Goal: Information Seeking & Learning: Learn about a topic

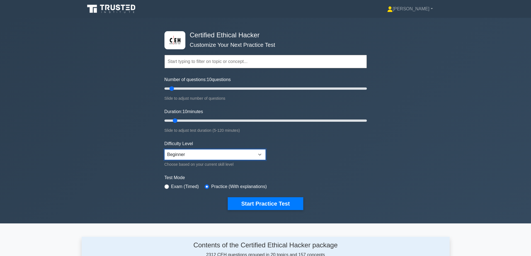
click at [201, 154] on select "Beginner Intermediate Expert" at bounding box center [214, 154] width 101 height 11
select select "expert"
click at [164, 149] on select "Beginner Intermediate Expert" at bounding box center [214, 154] width 101 height 11
click at [263, 199] on button "Start Practice Test" at bounding box center [265, 203] width 75 height 13
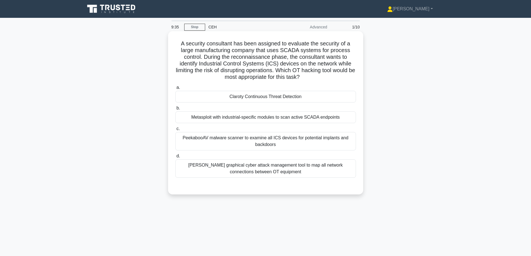
click at [314, 115] on div "Metasploit with industrial-specific modules to scan active SCADA endpoints" at bounding box center [265, 118] width 181 height 12
click at [175, 110] on input "b. Metasploit with industrial-specific modules to scan active SCADA endpoints" at bounding box center [175, 108] width 0 height 4
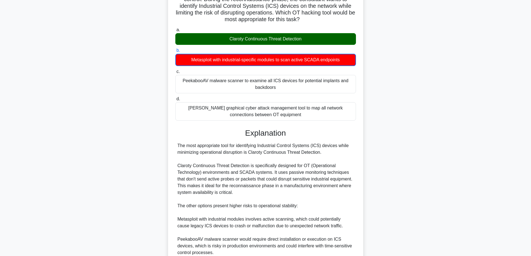
scroll to position [155, 0]
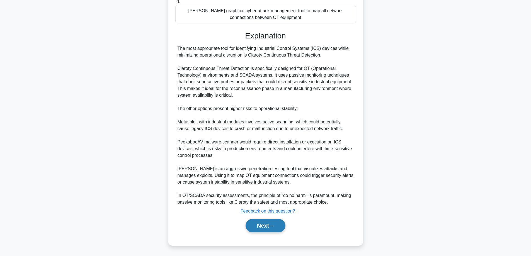
click at [251, 227] on button "Next" at bounding box center [266, 225] width 40 height 13
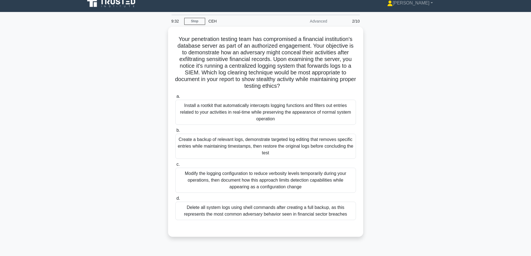
scroll to position [0, 0]
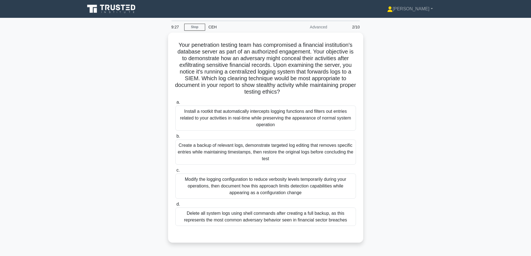
drag, startPoint x: 133, startPoint y: 118, endPoint x: 122, endPoint y: 125, distance: 12.9
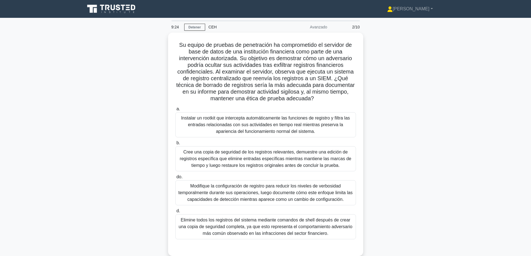
click at [151, 70] on div "Su equipo de pruebas de penetración ha comprometido el servidor de base de dato…" at bounding box center [266, 148] width 368 height 230
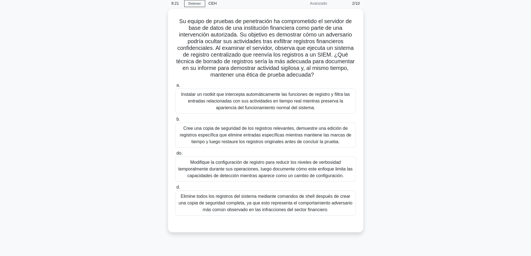
scroll to position [28, 0]
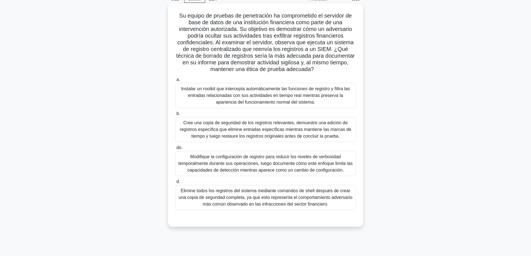
click at [305, 163] on font "Modifique la configuración de registro para reducir los niveles de verbosidad t…" at bounding box center [265, 163] width 174 height 18
click at [175, 150] on input "do. Modifique la configuración de registro para reducir los niveles de verbosid…" at bounding box center [175, 148] width 0 height 4
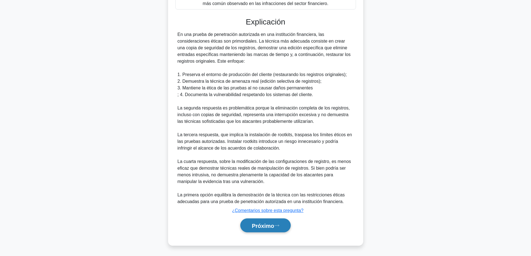
click at [262, 226] on font "Próximo" at bounding box center [263, 226] width 22 height 6
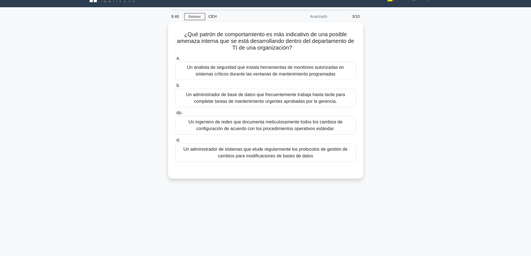
scroll to position [0, 0]
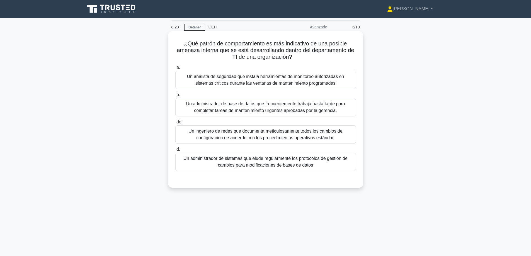
click at [244, 159] on font "Un administrador de sistemas que elude regularmente los protocolos de gestión d…" at bounding box center [265, 161] width 164 height 11
click at [175, 151] on input "d. Un administrador de sistemas que elude regularmente los protocolos de gestió…" at bounding box center [175, 150] width 0 height 4
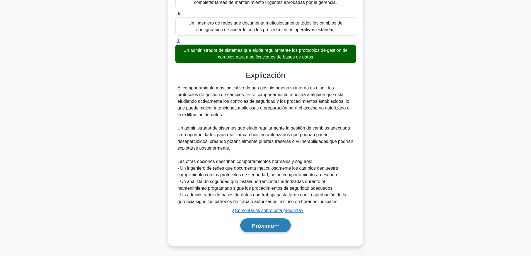
click at [252, 224] on font "Próximo" at bounding box center [263, 226] width 22 height 6
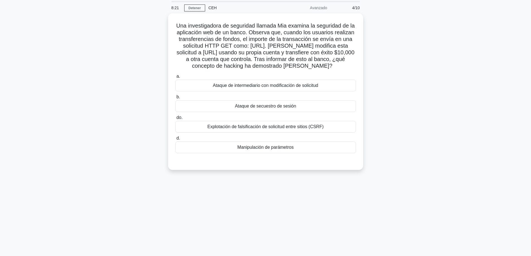
scroll to position [17, 0]
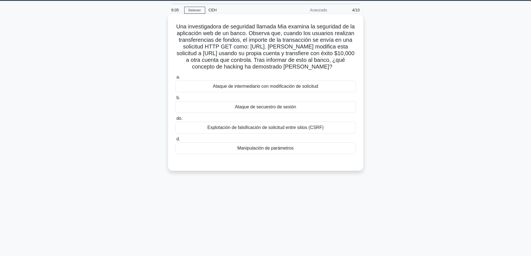
click at [250, 130] on font "Explotación de falsificación de solicitud entre sitios (CSRF)" at bounding box center [265, 127] width 116 height 5
click at [175, 120] on input "do. Explotación de falsificación de solicitud entre sitios (CSRF)" at bounding box center [175, 119] width 0 height 4
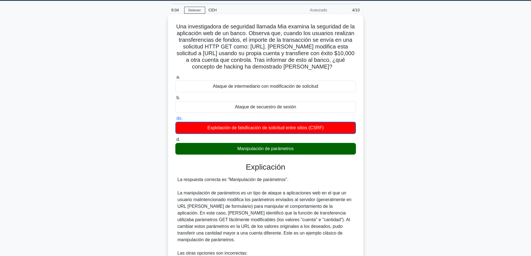
click at [280, 155] on div "Manipulación de parámetros" at bounding box center [265, 149] width 181 height 12
click at [175, 142] on input "d. Manipulación de parámetros" at bounding box center [175, 140] width 0 height 4
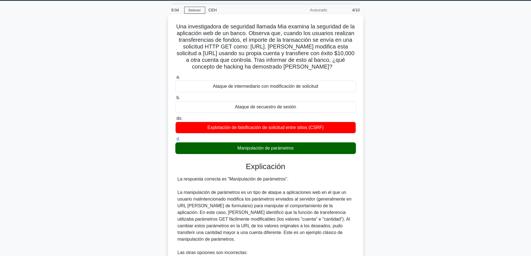
click at [280, 154] on div "Manipulación de parámetros" at bounding box center [265, 148] width 181 height 12
click at [175, 141] on input "d. Manipulación de parámetros" at bounding box center [175, 139] width 0 height 4
click at [280, 154] on div "Manipulación de parámetros" at bounding box center [265, 148] width 181 height 12
click at [175, 141] on input "d. Manipulación de parámetros" at bounding box center [175, 139] width 0 height 4
click at [280, 154] on div "Manipulación de parámetros" at bounding box center [265, 148] width 181 height 12
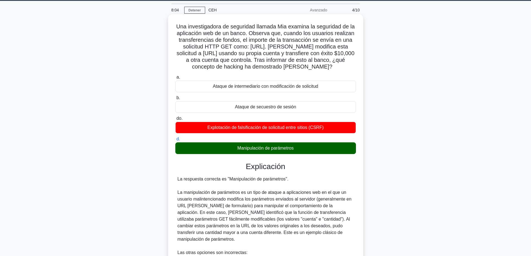
click at [175, 141] on input "d. Manipulación de parámetros" at bounding box center [175, 139] width 0 height 4
click at [280, 154] on div "Manipulación de parámetros" at bounding box center [265, 148] width 181 height 12
click at [175, 141] on input "d. Manipulación de parámetros" at bounding box center [175, 139] width 0 height 4
click at [280, 151] on font "Manipulación de parámetros" at bounding box center [266, 148] width 56 height 5
click at [175, 141] on input "d. Manipulación de parámetros" at bounding box center [175, 139] width 0 height 4
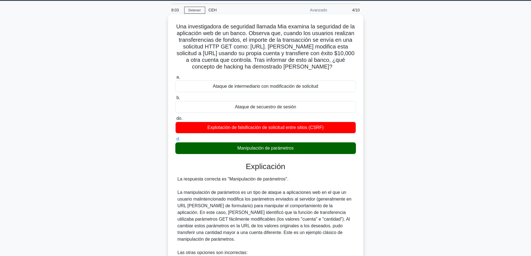
click at [281, 151] on font "Manipulación de parámetros" at bounding box center [266, 148] width 56 height 5
click at [175, 141] on input "d. Manipulación de parámetros" at bounding box center [175, 139] width 0 height 4
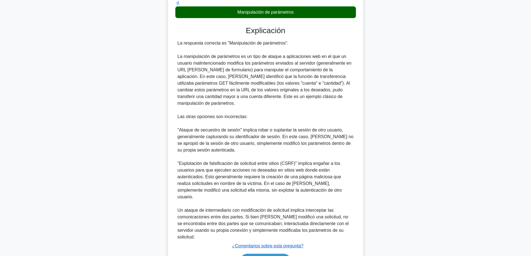
scroll to position [182, 0]
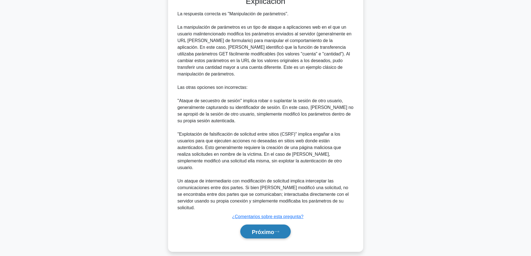
click at [261, 229] on font "Próximo" at bounding box center [263, 232] width 22 height 6
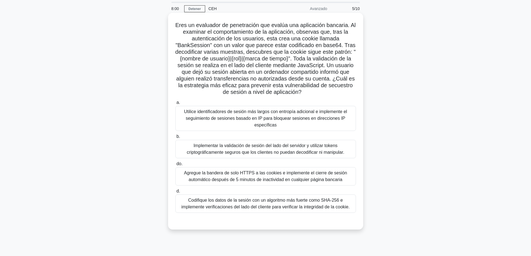
scroll to position [17, 0]
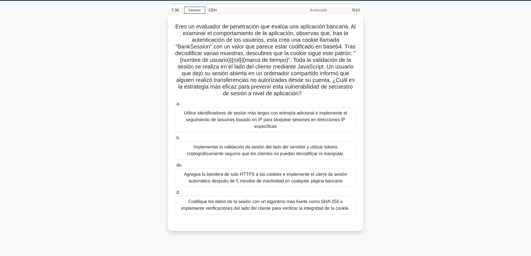
click at [249, 156] on font "Implementar la validación de sesión del lado del servidor y utilizar tokens cri…" at bounding box center [265, 150] width 157 height 11
click at [175, 140] on input "b. Implementar la validación de sesión del lado del servidor y utilizar tokens …" at bounding box center [175, 138] width 0 height 4
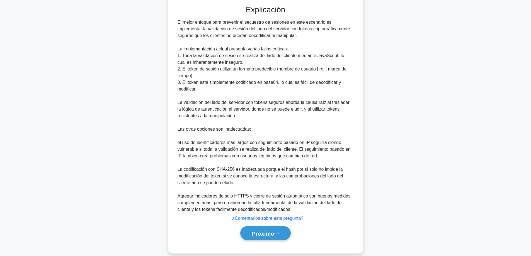
scroll to position [243, 0]
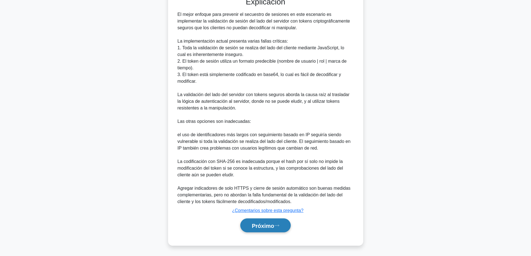
click at [252, 228] on font "Próximo" at bounding box center [263, 226] width 22 height 6
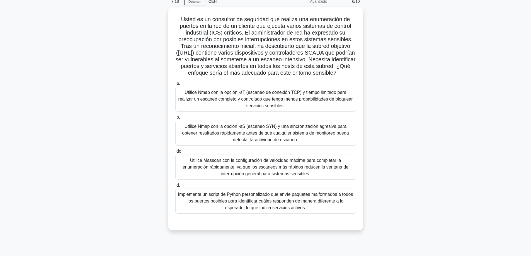
scroll to position [28, 0]
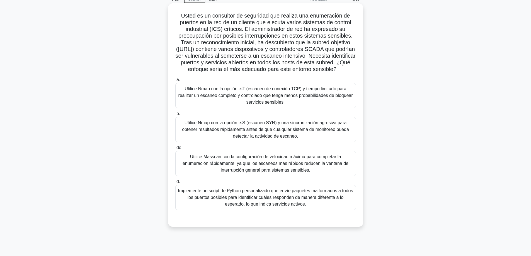
click at [248, 105] on font "Utilice Nmap con la opción -sT (escaneo de conexión TCP) y tiempo limitado para…" at bounding box center [265, 95] width 175 height 18
click at [175, 82] on input "a. Utilice Nmap con la opción -sT (escaneo de conexión TCP) y tiempo limitado p…" at bounding box center [175, 80] width 0 height 4
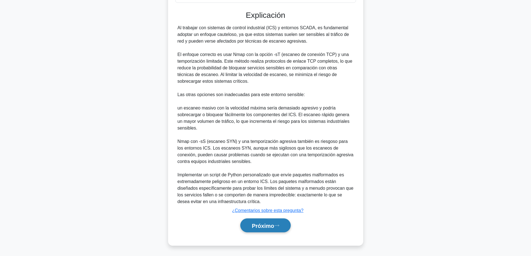
click at [259, 229] on button "Próximo" at bounding box center [265, 226] width 50 height 14
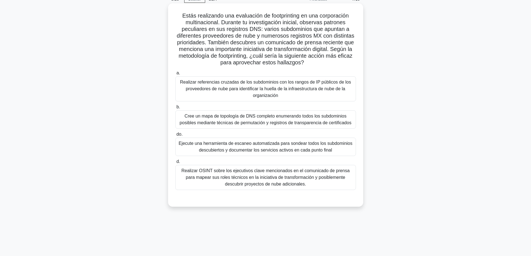
click at [254, 86] on font "Realizar referencias cruzadas de los subdominios con los rangos de IP públicos …" at bounding box center [265, 89] width 171 height 18
click at [175, 75] on input "a. Realizar referencias cruzadas de los subdominios con los rangos de IP públic…" at bounding box center [175, 73] width 0 height 4
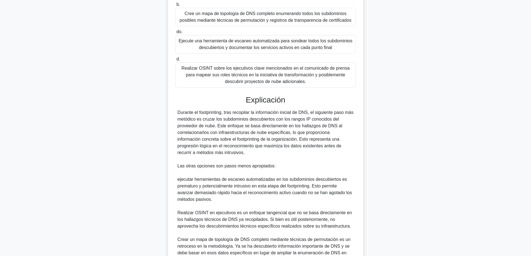
scroll to position [189, 0]
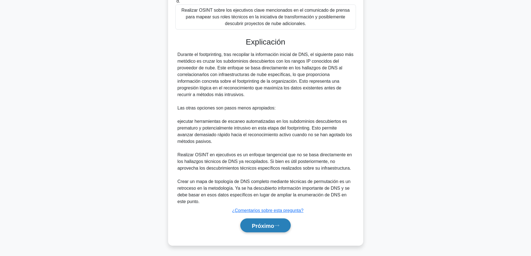
click at [266, 224] on font "Próximo" at bounding box center [263, 226] width 22 height 6
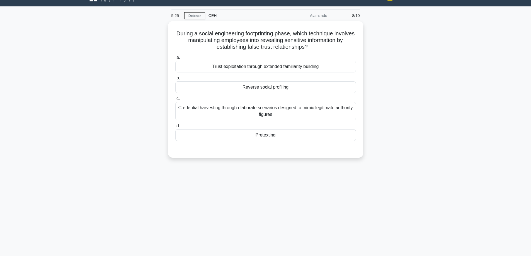
scroll to position [0, 0]
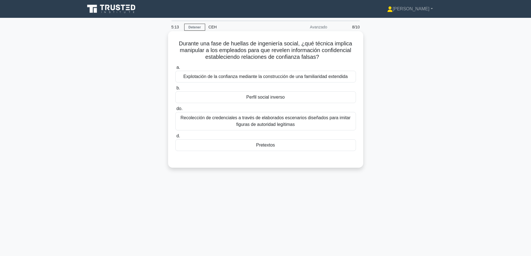
click at [265, 101] on font "Perfil social inverso" at bounding box center [265, 97] width 38 height 7
click at [175, 90] on input "b. Perfil social inverso" at bounding box center [175, 88] width 0 height 4
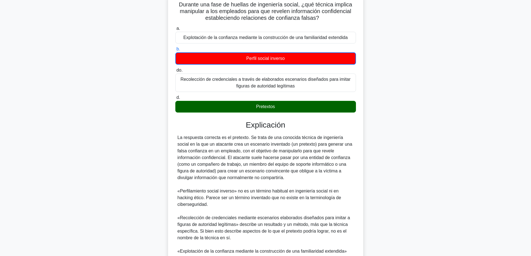
scroll to position [109, 0]
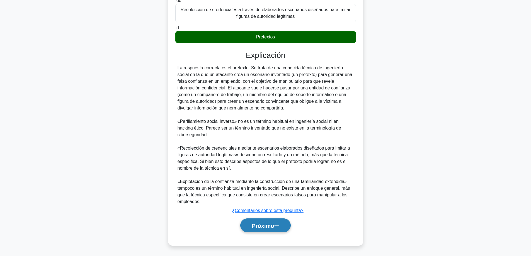
click at [256, 229] on button "Próximo" at bounding box center [265, 226] width 50 height 14
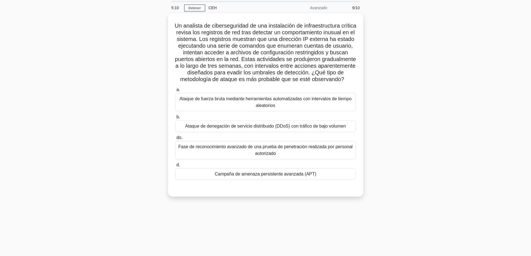
scroll to position [17, 0]
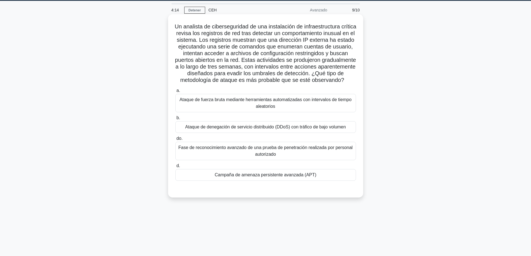
click at [282, 177] on font "Campaña de amenaza persistente avanzada (APT)" at bounding box center [266, 175] width 102 height 5
click at [175, 168] on input "d. Campaña de amenaza persistente avanzada (APT)" at bounding box center [175, 166] width 0 height 4
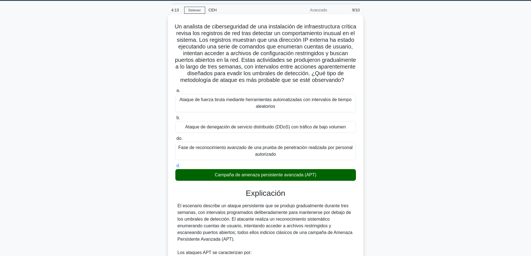
click at [286, 177] on font "Campaña de amenaza persistente avanzada (APT)" at bounding box center [266, 175] width 102 height 5
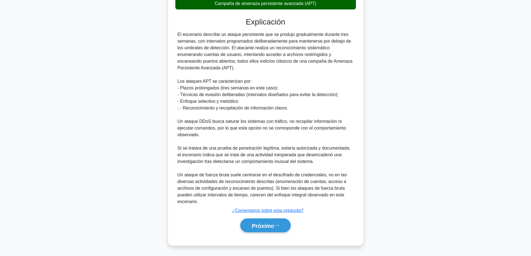
drag, startPoint x: 248, startPoint y: 226, endPoint x: 305, endPoint y: 226, distance: 57.1
click at [248, 226] on button "Próximo" at bounding box center [265, 226] width 50 height 14
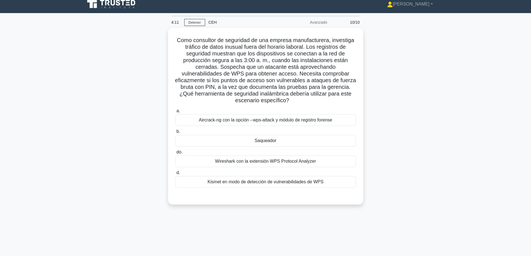
scroll to position [0, 0]
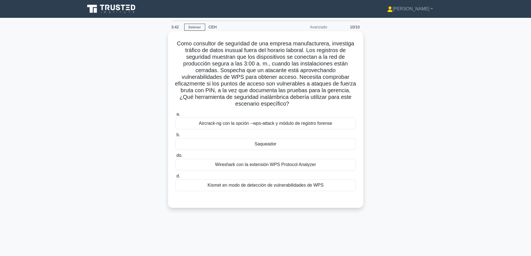
click at [259, 129] on div "Aircrack-ng con la opción --wps-attack y módulo de registro forense" at bounding box center [265, 124] width 181 height 12
click at [175, 116] on input "a. Aircrack-ng con la opción --wps-attack y módulo de registro forense" at bounding box center [175, 115] width 0 height 4
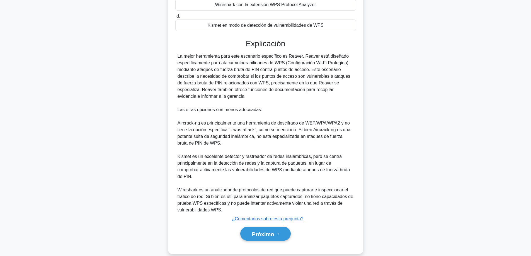
scroll to position [163, 0]
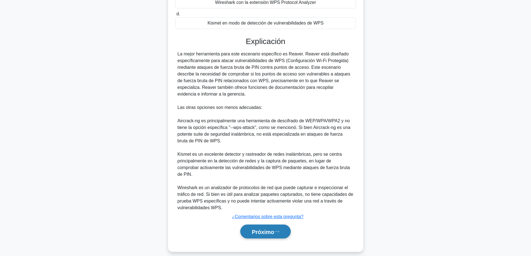
click at [259, 229] on font "Próximo" at bounding box center [263, 232] width 22 height 6
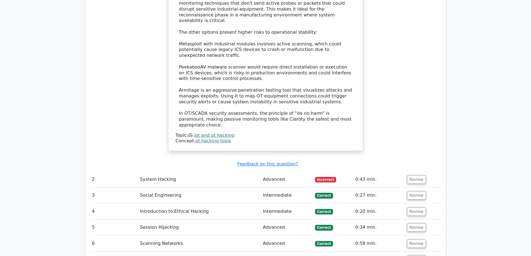
scroll to position [712, 0]
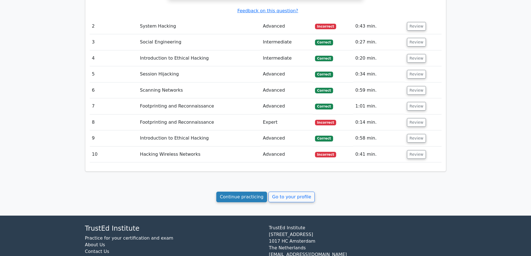
click at [238, 192] on link "Continue practicing" at bounding box center [241, 197] width 51 height 11
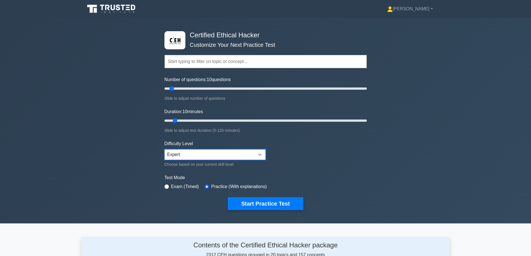
click at [233, 154] on select "Beginner Intermediate Expert" at bounding box center [214, 154] width 101 height 11
click at [226, 154] on select "Beginner Intermediate Expert" at bounding box center [214, 154] width 101 height 11
click at [269, 202] on button "Start Practice Test" at bounding box center [265, 203] width 75 height 13
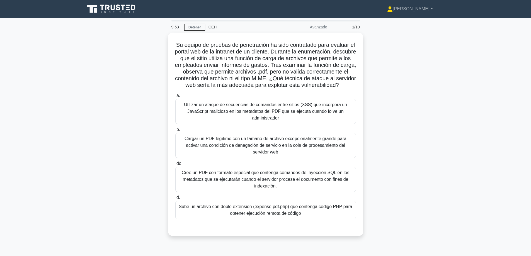
click at [426, 130] on div "Su equipo de pruebas de penetración ha sido contratado para evaluar el portal w…" at bounding box center [266, 138] width 368 height 210
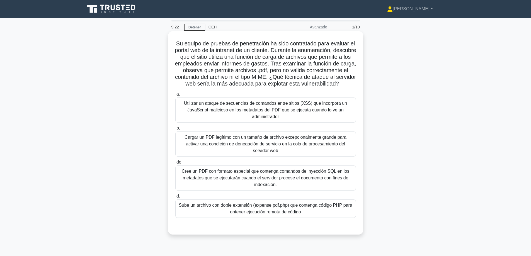
click at [275, 214] on font "Sube un archivo con doble extensión (expense.pdf.php) que contenga código PHP p…" at bounding box center [265, 208] width 173 height 11
click at [175, 198] on input "d. Sube un archivo con doble extensión (expense.pdf.php) que contenga código PH…" at bounding box center [175, 197] width 0 height 4
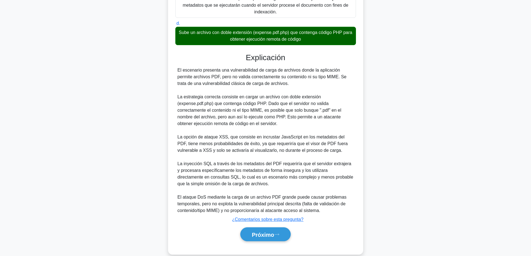
scroll to position [182, 0]
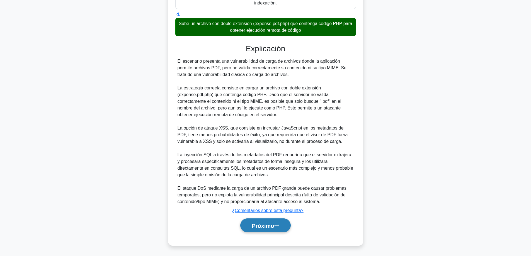
click at [262, 230] on button "Próximo" at bounding box center [265, 226] width 50 height 14
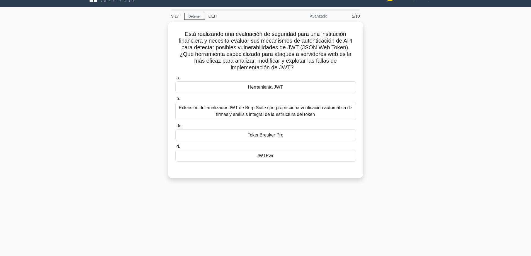
scroll to position [0, 0]
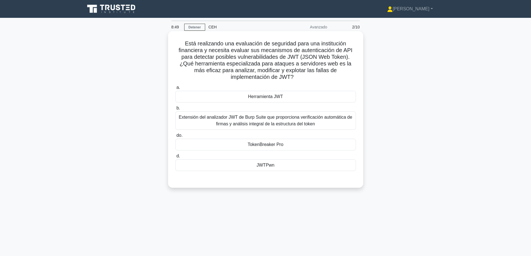
click at [285, 121] on font "Extensión del analizador JWT de Burp Suite que proporciona verificación automát…" at bounding box center [265, 120] width 173 height 11
click at [175, 110] on input "b. Extensión del analizador JWT de Burp Suite que proporciona verificación auto…" at bounding box center [175, 108] width 0 height 4
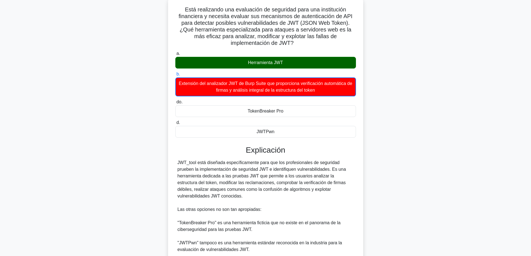
scroll to position [129, 0]
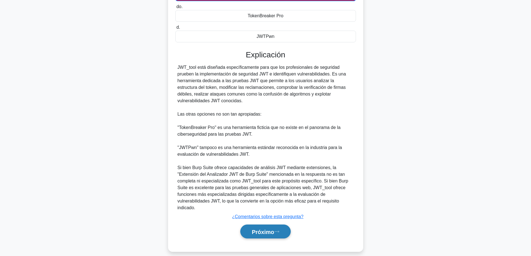
drag, startPoint x: 271, startPoint y: 224, endPoint x: 279, endPoint y: 220, distance: 8.6
click at [271, 229] on font "Próximo" at bounding box center [263, 232] width 22 height 6
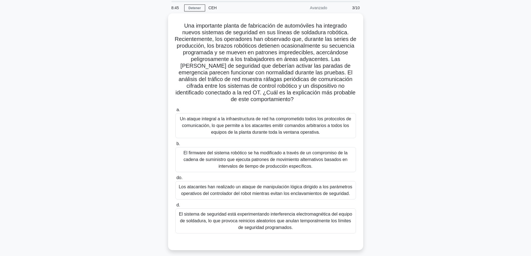
scroll to position [17, 0]
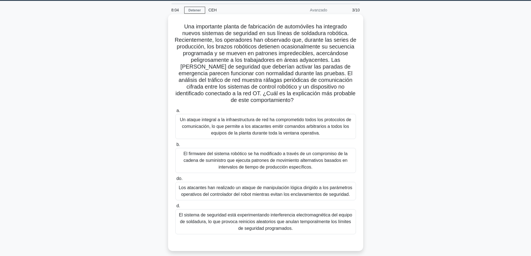
click at [308, 189] on font "Los atacantes han realizado un ataque de manipulación lógica dirigido a los par…" at bounding box center [266, 190] width 174 height 11
click at [175, 181] on input "do. Los atacantes han realizado un ataque de manipulación lógica dirigido a los…" at bounding box center [175, 179] width 0 height 4
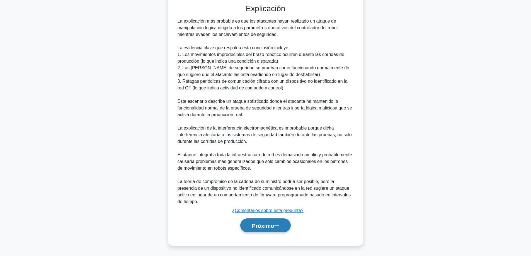
click at [252, 225] on font "Próximo" at bounding box center [263, 226] width 22 height 6
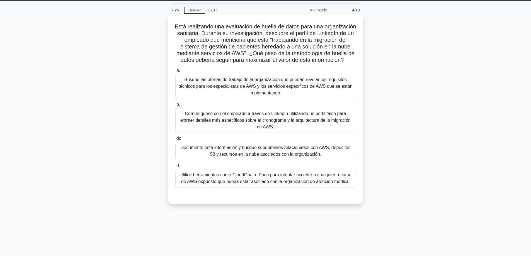
click at [232, 154] on font "Documente esta información y busque subdominios relacionados con AWS, depósitos…" at bounding box center [266, 150] width 170 height 11
click at [175, 140] on input "do. Documente esta información y busque subdominios relacionados con AWS, depós…" at bounding box center [175, 139] width 0 height 4
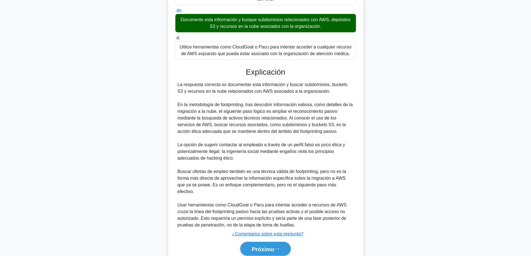
scroll to position [162, 0]
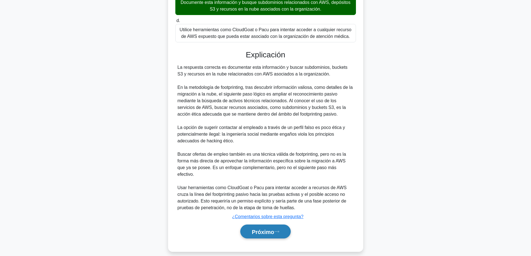
click at [263, 225] on button "Próximo" at bounding box center [265, 232] width 50 height 14
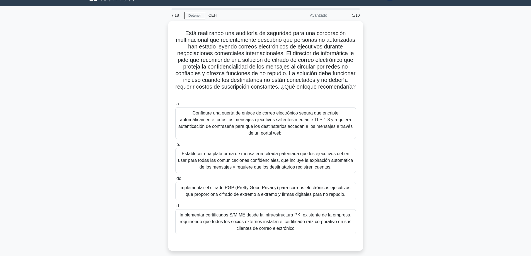
scroll to position [28, 0]
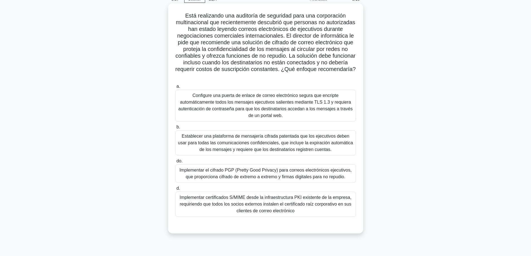
click at [288, 177] on font "Implementar el cifrado PGP (Pretty Good Privacy) para correos electrónicos ejec…" at bounding box center [266, 173] width 172 height 11
click at [175, 163] on input "do. Implementar el cifrado PGP (Pretty Good Privacy) para correos electrónicos …" at bounding box center [175, 161] width 0 height 4
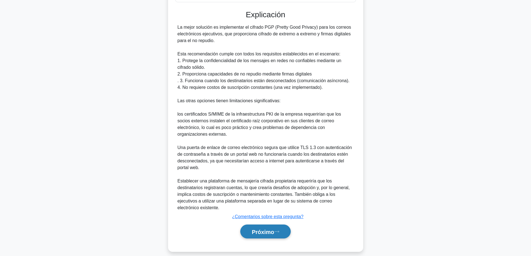
click at [256, 230] on button "Próximo" at bounding box center [265, 232] width 50 height 14
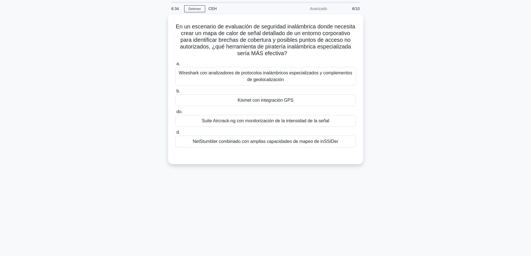
scroll to position [17, 0]
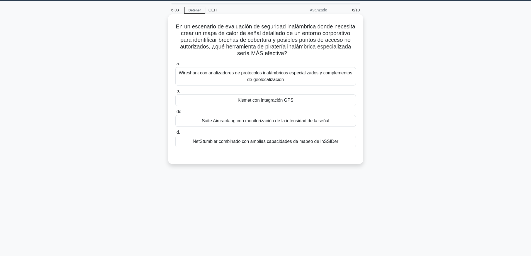
click at [289, 103] on font "Kismet con integración GPS" at bounding box center [266, 100] width 56 height 5
click at [175, 93] on input "b. Kismet con integración GPS" at bounding box center [175, 91] width 0 height 4
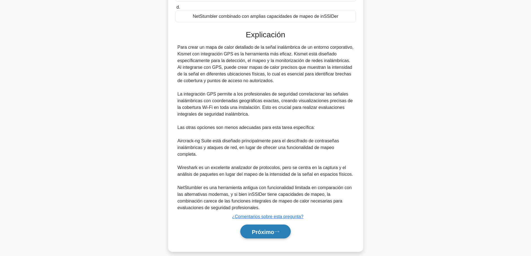
click at [268, 229] on font "Próximo" at bounding box center [263, 232] width 22 height 6
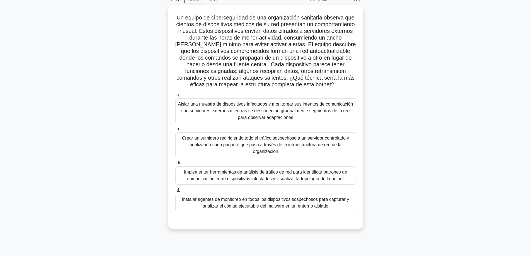
scroll to position [28, 0]
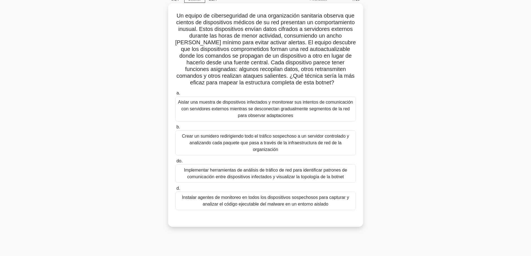
click at [308, 180] on font "Implementar herramientas de análisis de tráfico de red para identificar patrone…" at bounding box center [266, 173] width 176 height 13
click at [332, 180] on font "Implementar herramientas de análisis de tráfico de red para identificar patrone…" at bounding box center [266, 173] width 176 height 13
click at [175, 163] on input "do. Implementar herramientas de análisis de tráfico de red para identificar pat…" at bounding box center [175, 161] width 0 height 4
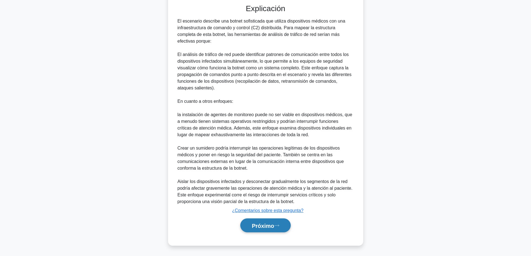
click at [254, 231] on button "Próximo" at bounding box center [265, 226] width 50 height 14
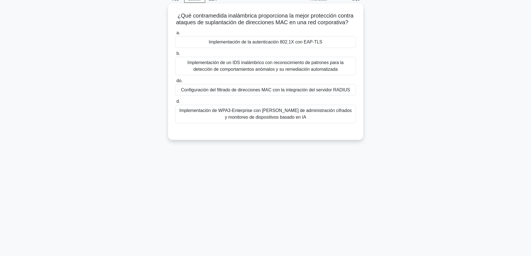
click at [303, 92] on font "Configuración del filtrado de direcciones MAC con la integración del servidor R…" at bounding box center [265, 90] width 169 height 5
click at [175, 83] on input "do. Configuración del filtrado de direcciones MAC con la integración del servid…" at bounding box center [175, 81] width 0 height 4
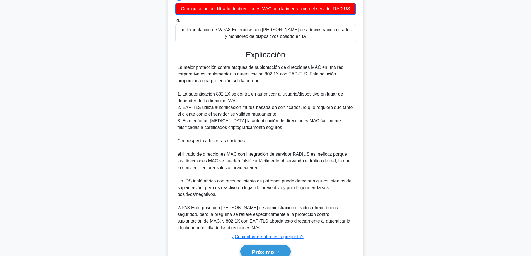
scroll to position [112, 0]
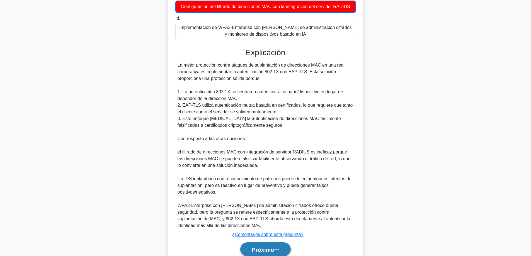
click at [253, 253] on button "Próximo" at bounding box center [265, 250] width 50 height 14
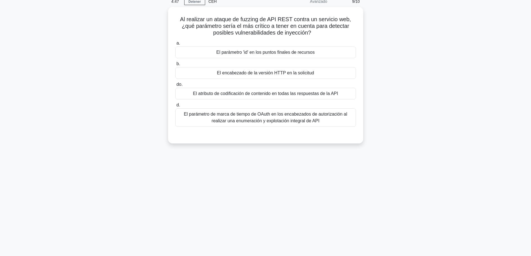
scroll to position [28, 0]
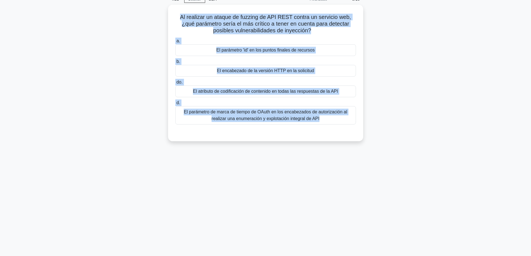
drag, startPoint x: 338, startPoint y: 139, endPoint x: 155, endPoint y: 18, distance: 219.3
click at [155, 18] on div "4:21 Detener CEH Avanzado 9/10 Al realizar un ataque de fuzzing de API REST con…" at bounding box center [266, 131] width 368 height 279
copy div "Al realizar un ataque de fuzzing de API REST contra un servicio web, ¿qué parám…"
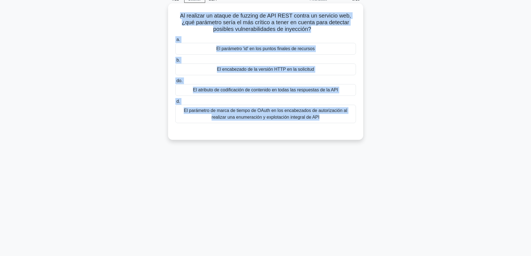
click at [234, 49] on font "El parámetro 'id' en los puntos finales de recursos" at bounding box center [265, 48] width 98 height 5
click at [175, 42] on input "a. El parámetro 'id' en los puntos finales de recursos" at bounding box center [175, 40] width 0 height 4
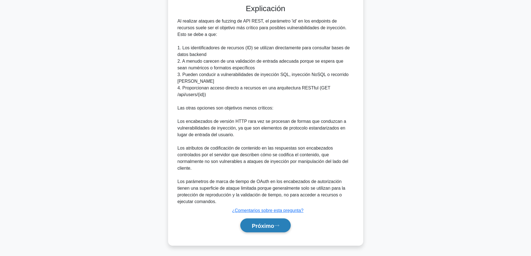
click at [256, 223] on font "Próximo" at bounding box center [263, 226] width 22 height 6
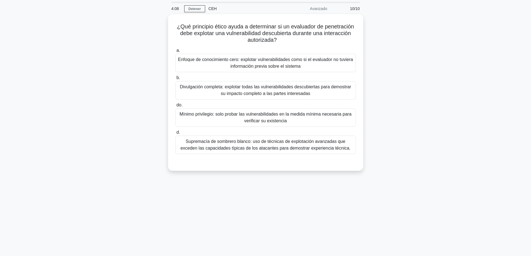
scroll to position [17, 0]
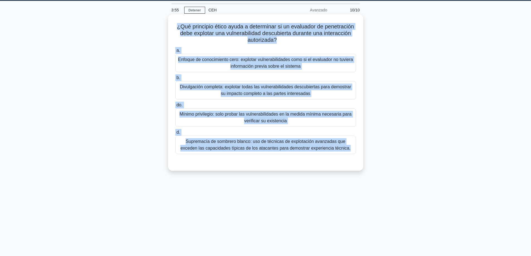
drag, startPoint x: 377, startPoint y: 176, endPoint x: 169, endPoint y: 20, distance: 259.5
click at [169, 20] on div "¿Qué principio ético ayuda a determinar si un evaluador de penetración debe exp…" at bounding box center [266, 97] width 368 height 163
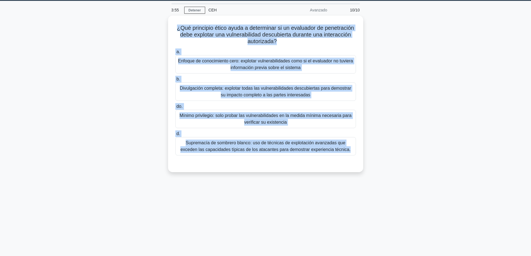
copy div "¿Qué principio ético ayuda a determinar si un evaluador de penetración debe exp…"
click at [419, 153] on div "¿Qué principio ético ayuda a determinar si un evaluador de penetración debe exp…" at bounding box center [266, 97] width 368 height 163
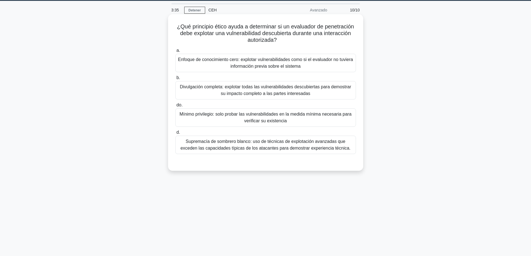
click at [227, 115] on font "Mínimo privilegio: solo probar las vulnerabilidades en la medida mínima necesar…" at bounding box center [266, 117] width 172 height 11
click at [175, 107] on input "do. Mínimo privilegio: solo probar las vulnerabilidades en la medida mínima nec…" at bounding box center [175, 105] width 0 height 4
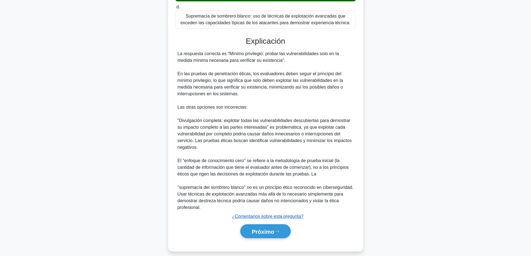
scroll to position [149, 0]
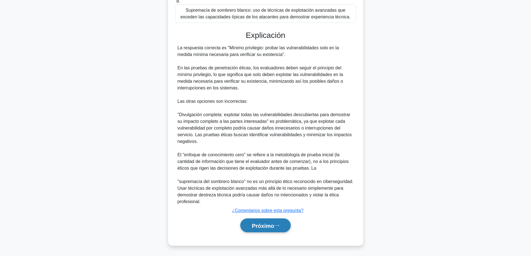
click at [261, 226] on font "Próximo" at bounding box center [263, 226] width 22 height 6
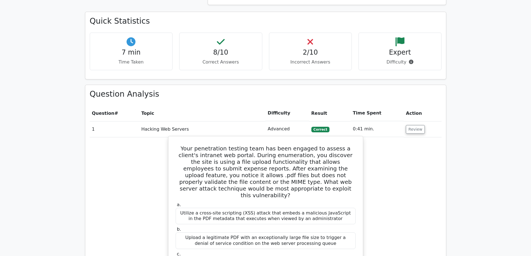
scroll to position [223, 0]
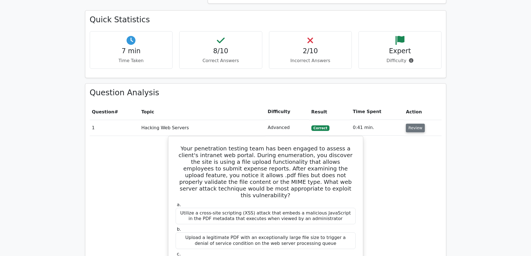
click at [406, 129] on button "Review" at bounding box center [415, 128] width 19 height 9
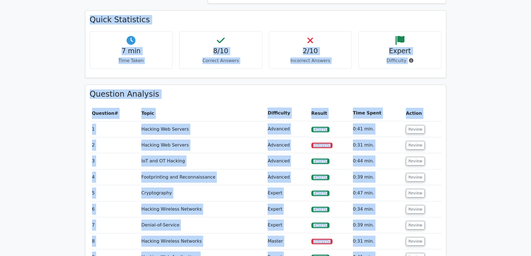
drag, startPoint x: 436, startPoint y: 162, endPoint x: 79, endPoint y: 18, distance: 384.8
click at [79, 18] on main "Your Test Results Certified Ethical Hacker 80% Your Score Keep practicing! Perf…" at bounding box center [265, 65] width 531 height 540
copy div "Quick Statistics 7 min Time Taken 8/10 Correct Answers 2/10 Incorrect Answers E…"
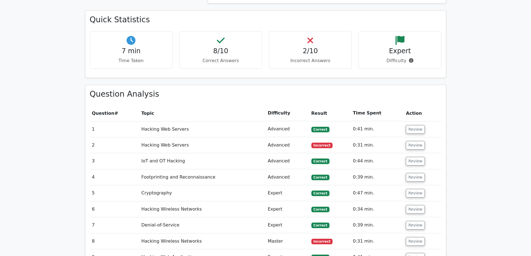
click at [471, 137] on main "Your Test Results Certified Ethical Hacker 80% Your Score Keep practicing! Perf…" at bounding box center [265, 65] width 531 height 540
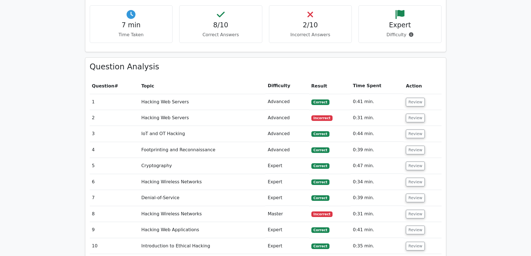
scroll to position [251, 0]
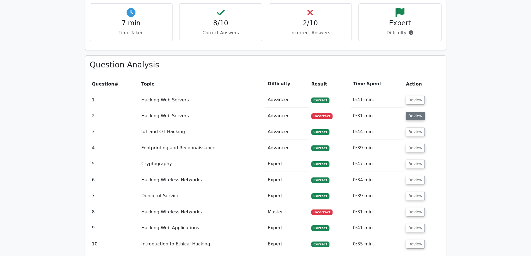
click at [412, 115] on button "Review" at bounding box center [415, 116] width 19 height 9
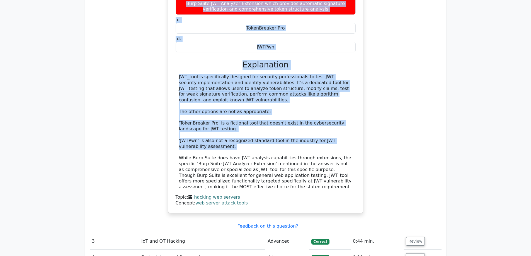
scroll to position [474, 0]
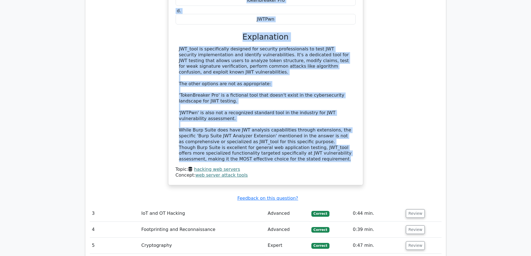
drag, startPoint x: 174, startPoint y: 51, endPoint x: 291, endPoint y: 158, distance: 159.0
click at [290, 159] on div "You are conducting a security assessment for a financial institution and need t…" at bounding box center [266, 42] width 190 height 280
copy div "You are conducting a security assessment for a financial institution and need t…"
click at [222, 99] on div "JWT_tool is specifically designed for security professionals to test JWT securi…" at bounding box center [265, 104] width 173 height 116
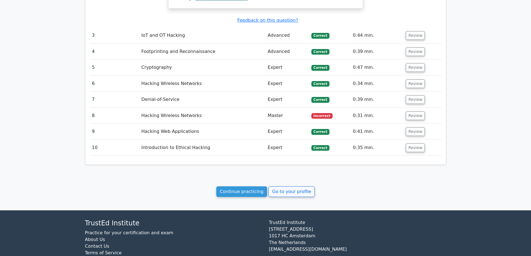
scroll to position [669, 0]
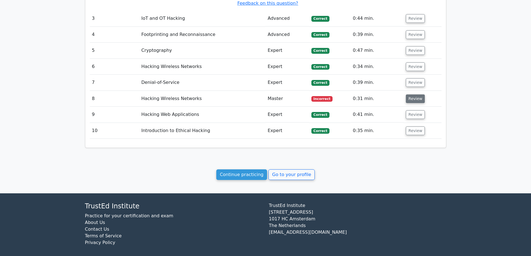
click at [415, 96] on button "Review" at bounding box center [415, 98] width 19 height 9
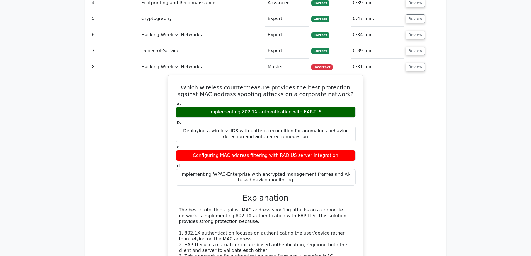
scroll to position [697, 0]
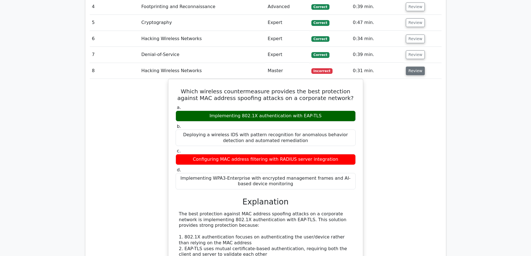
click at [413, 72] on button "Review" at bounding box center [415, 71] width 19 height 9
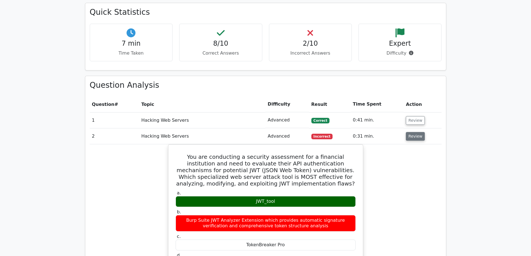
click at [418, 138] on button "Review" at bounding box center [415, 136] width 19 height 9
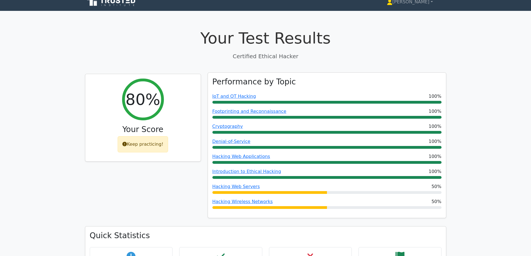
scroll to position [0, 0]
